Goal: Task Accomplishment & Management: Manage account settings

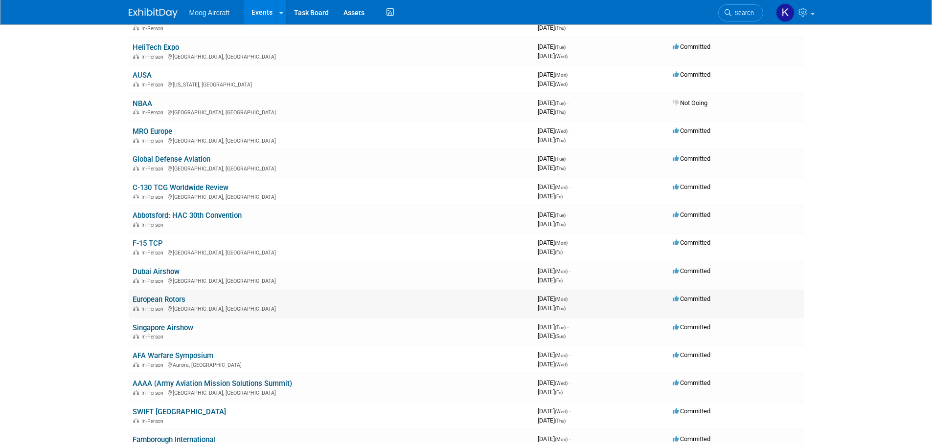
scroll to position [293, 0]
click at [172, 300] on link "European Rotors" at bounding box center [159, 299] width 53 height 9
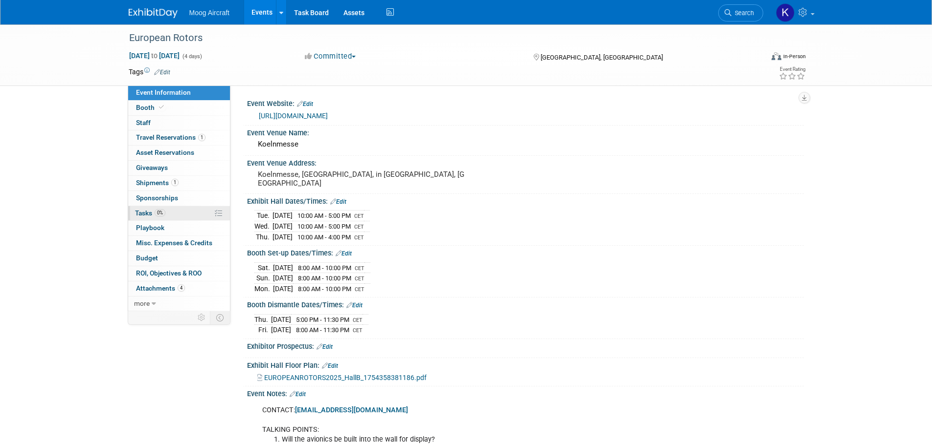
click at [137, 213] on span "Tasks 0%" at bounding box center [150, 213] width 30 height 8
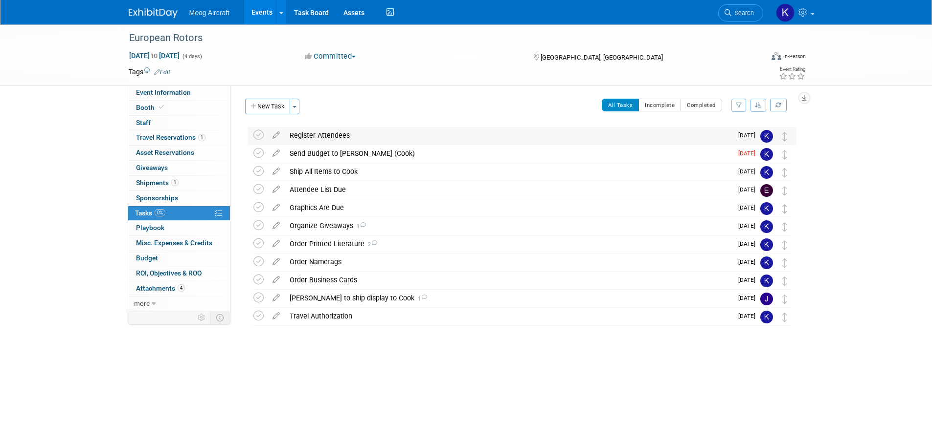
click at [302, 128] on div "Register Attendees" at bounding box center [508, 135] width 447 height 17
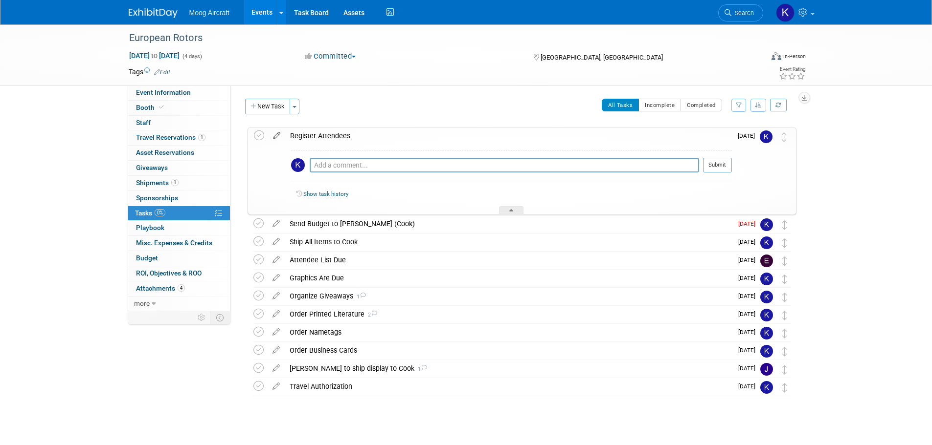
click at [274, 134] on icon at bounding box center [276, 134] width 17 height 12
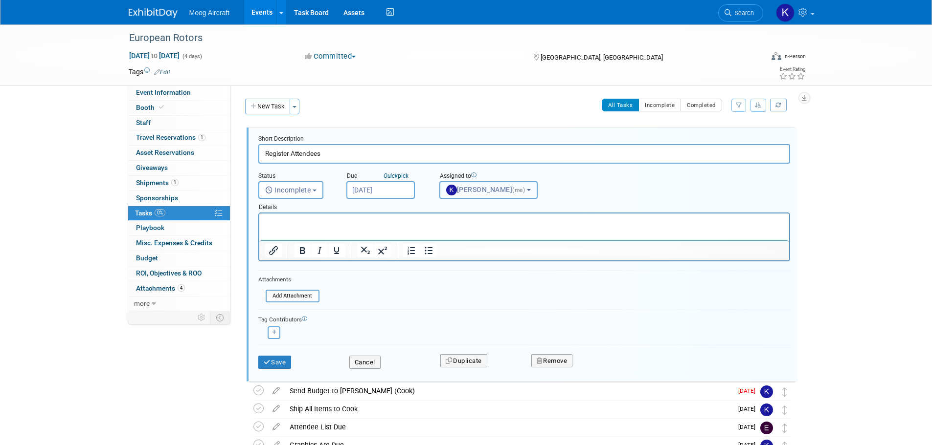
click at [463, 185] on button "Kelsey Blackley (me)" at bounding box center [488, 190] width 98 height 18
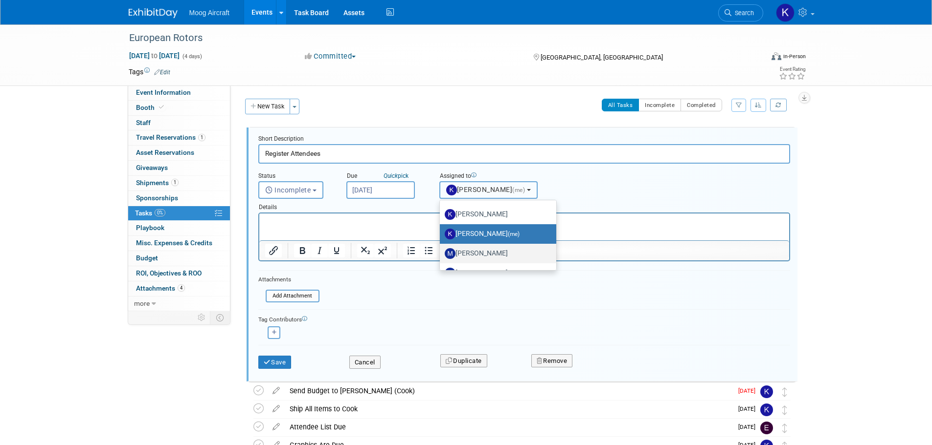
scroll to position [49, 0]
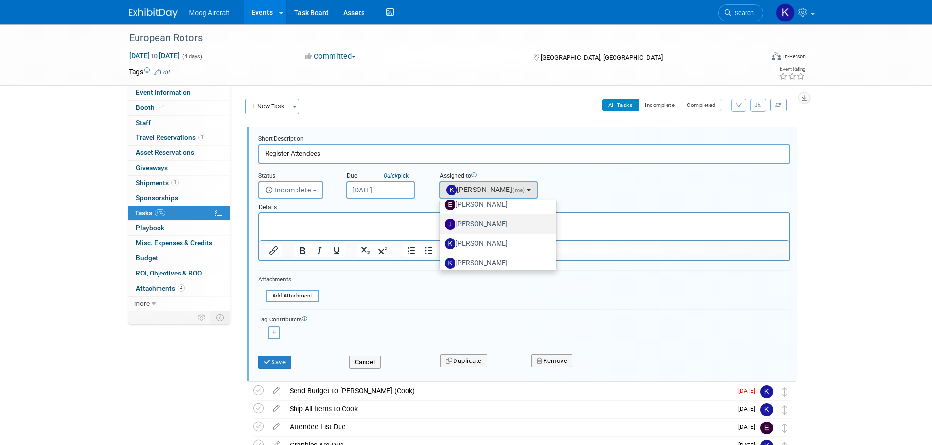
click at [477, 230] on label "Josh Maday" at bounding box center [496, 225] width 102 height 16
click at [441, 226] on input "Josh Maday" at bounding box center [438, 223] width 6 height 6
select select "1501975f-2fd5-493d-b2d6-6a52b1764873"
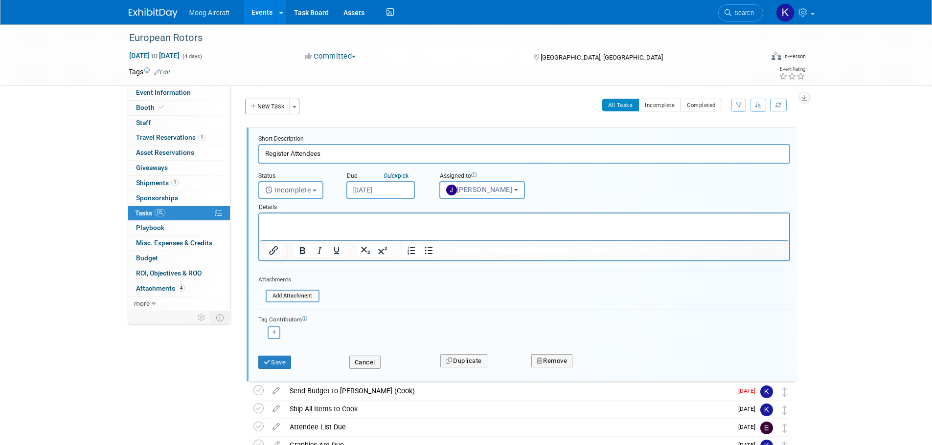
click at [437, 225] on p "Rich Text Area. Press ALT-0 for help." at bounding box center [524, 222] width 518 height 9
click at [373, 183] on input "Oct 6, 2025" at bounding box center [380, 190] width 68 height 18
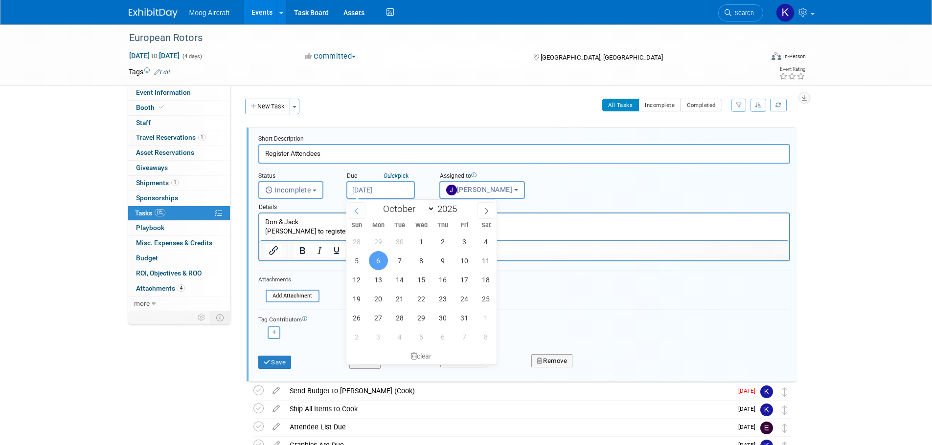
click at [353, 208] on icon at bounding box center [356, 211] width 7 height 7
click at [353, 210] on icon at bounding box center [356, 211] width 7 height 7
click at [482, 220] on div "Sun Mon Tue Wed Thu Fri Sat" at bounding box center [421, 226] width 151 height 14
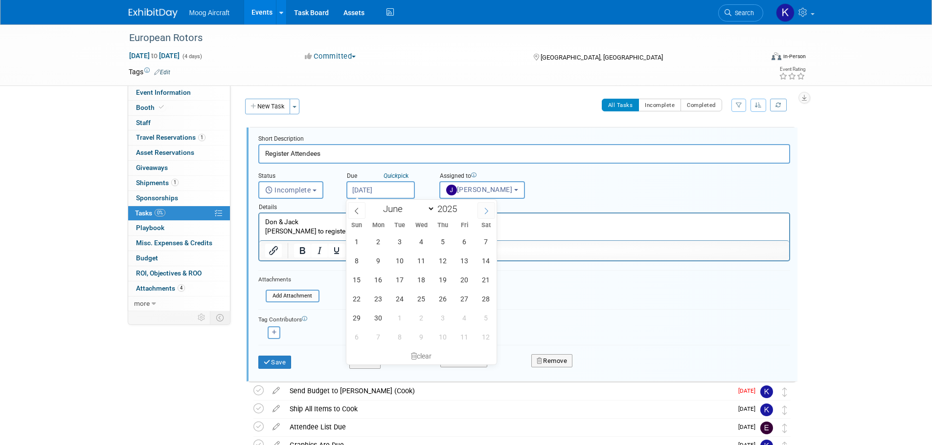
click at [482, 219] on span at bounding box center [486, 210] width 18 height 17
select select "7"
click at [411, 296] on div "27 28 29 30 31 1 2 3 4 5 6 7 8 9 10 11 12 13 14 15 16 17 18 19 20 21 22 23 24 2…" at bounding box center [421, 289] width 151 height 114
click at [421, 299] on span "20" at bounding box center [421, 298] width 19 height 19
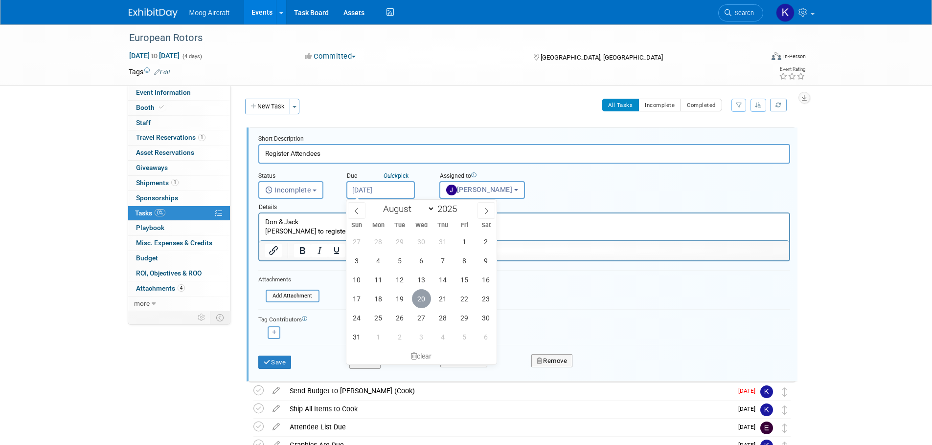
type input "Aug 20, 2025"
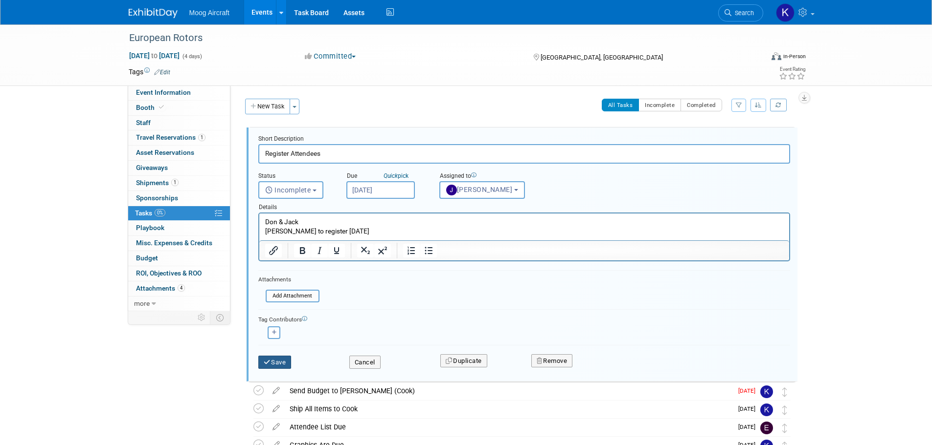
click at [272, 364] on button "Save" at bounding box center [274, 363] width 33 height 14
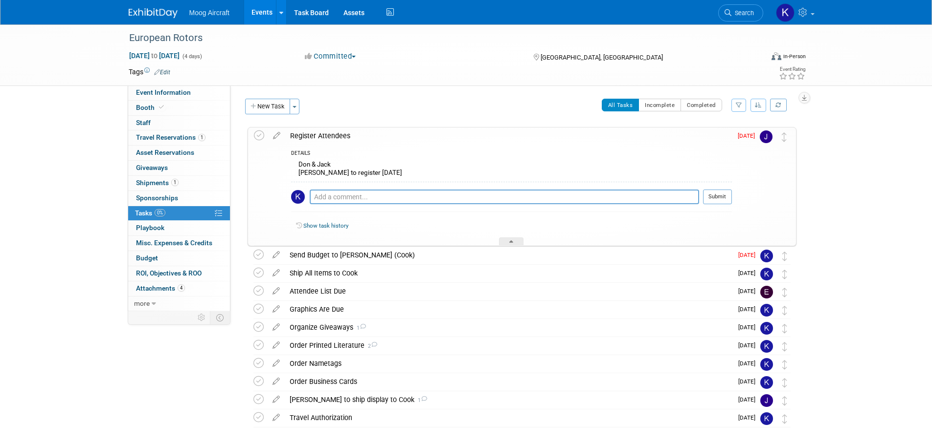
click at [164, 16] on img at bounding box center [153, 13] width 49 height 10
